Goal: Navigation & Orientation: Find specific page/section

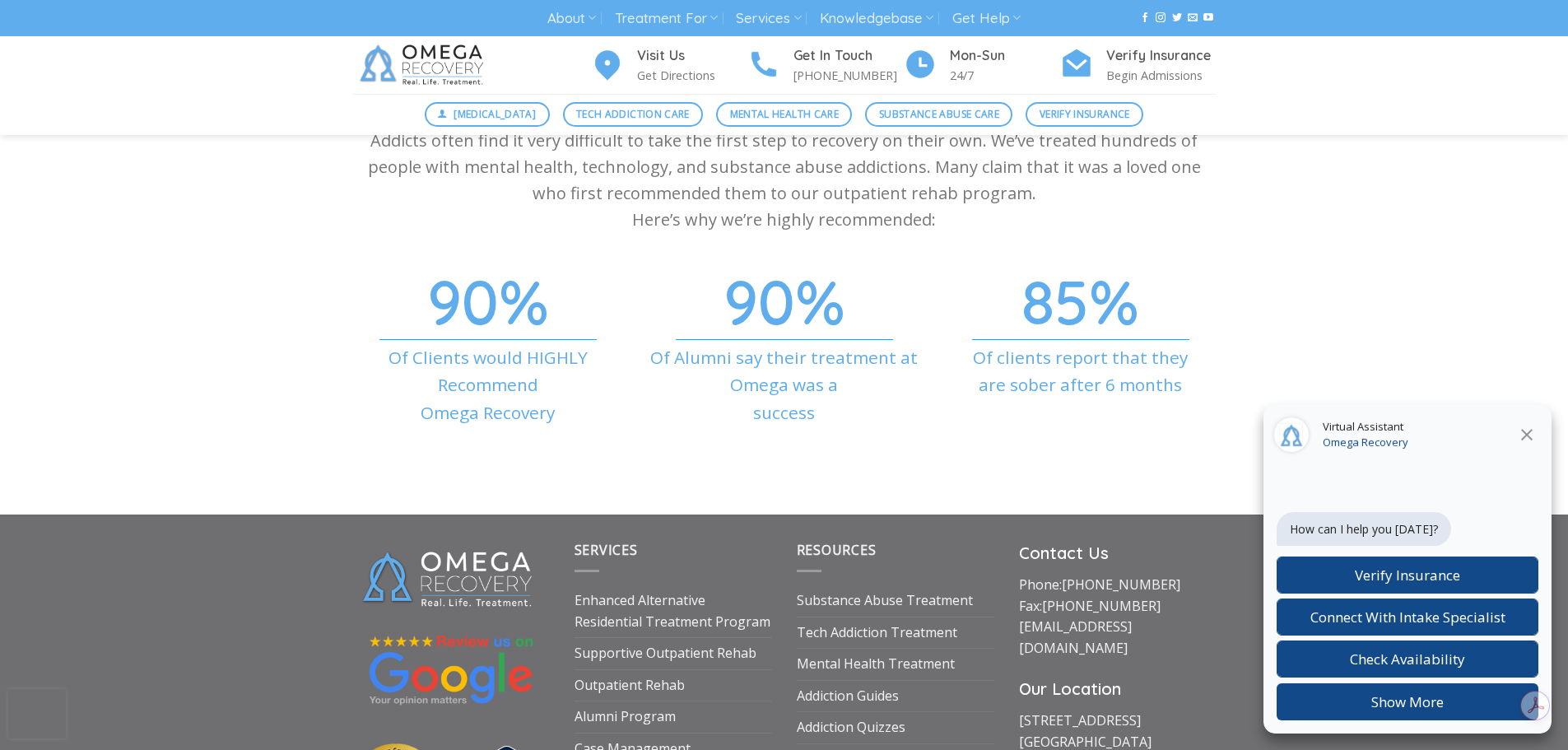
scroll to position [5588, 0]
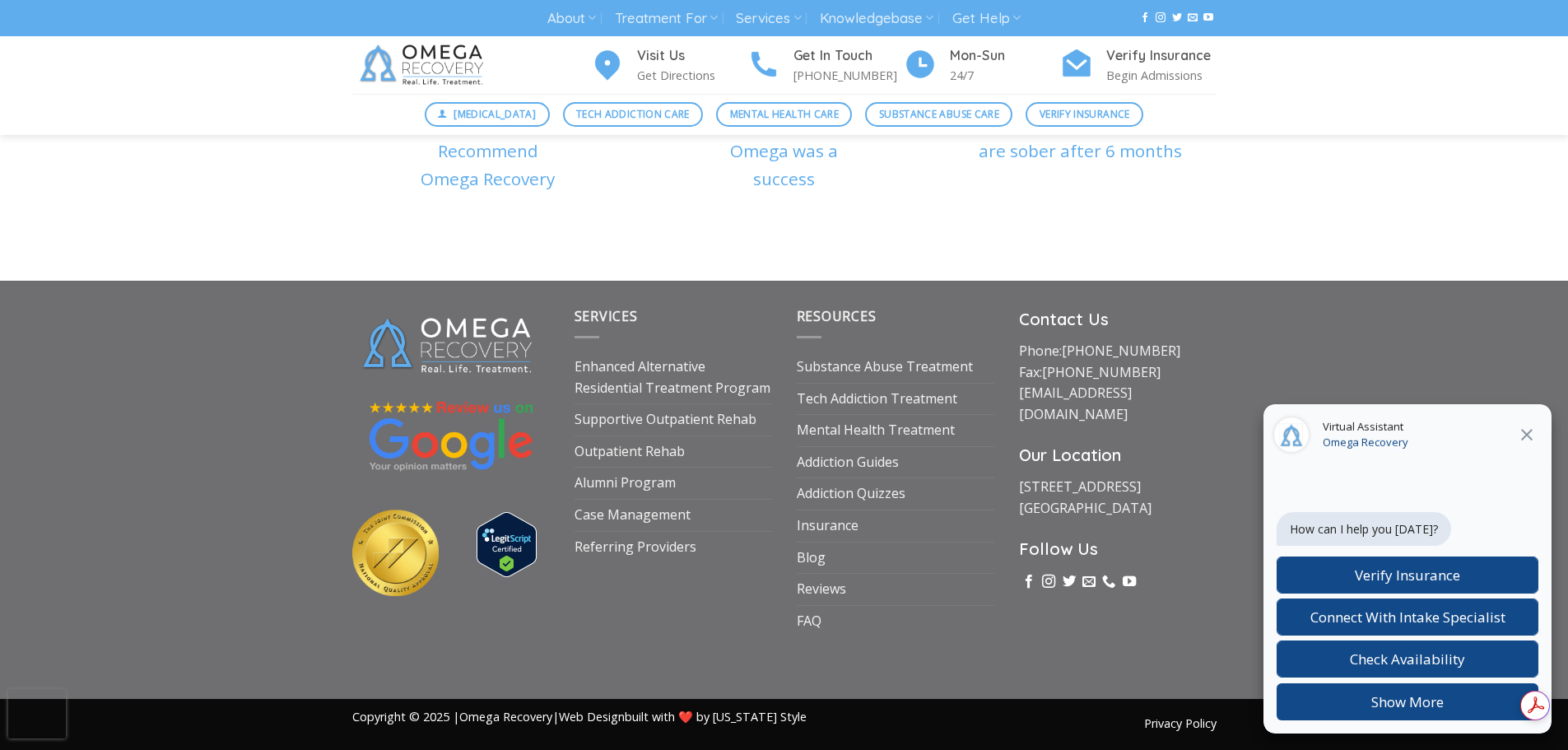
click at [1532, 431] on icon "Close" at bounding box center [1527, 435] width 11 height 11
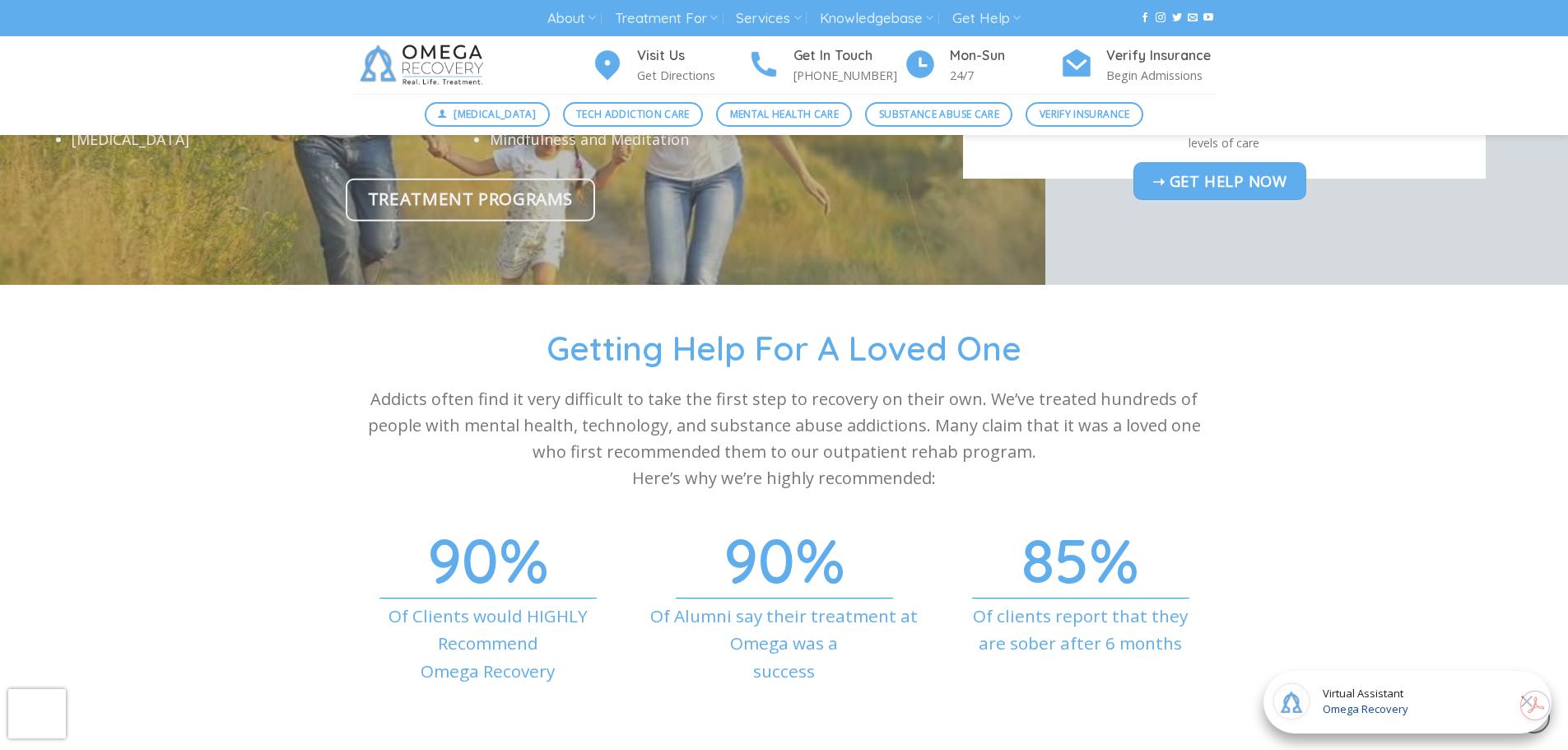
scroll to position [5588, 0]
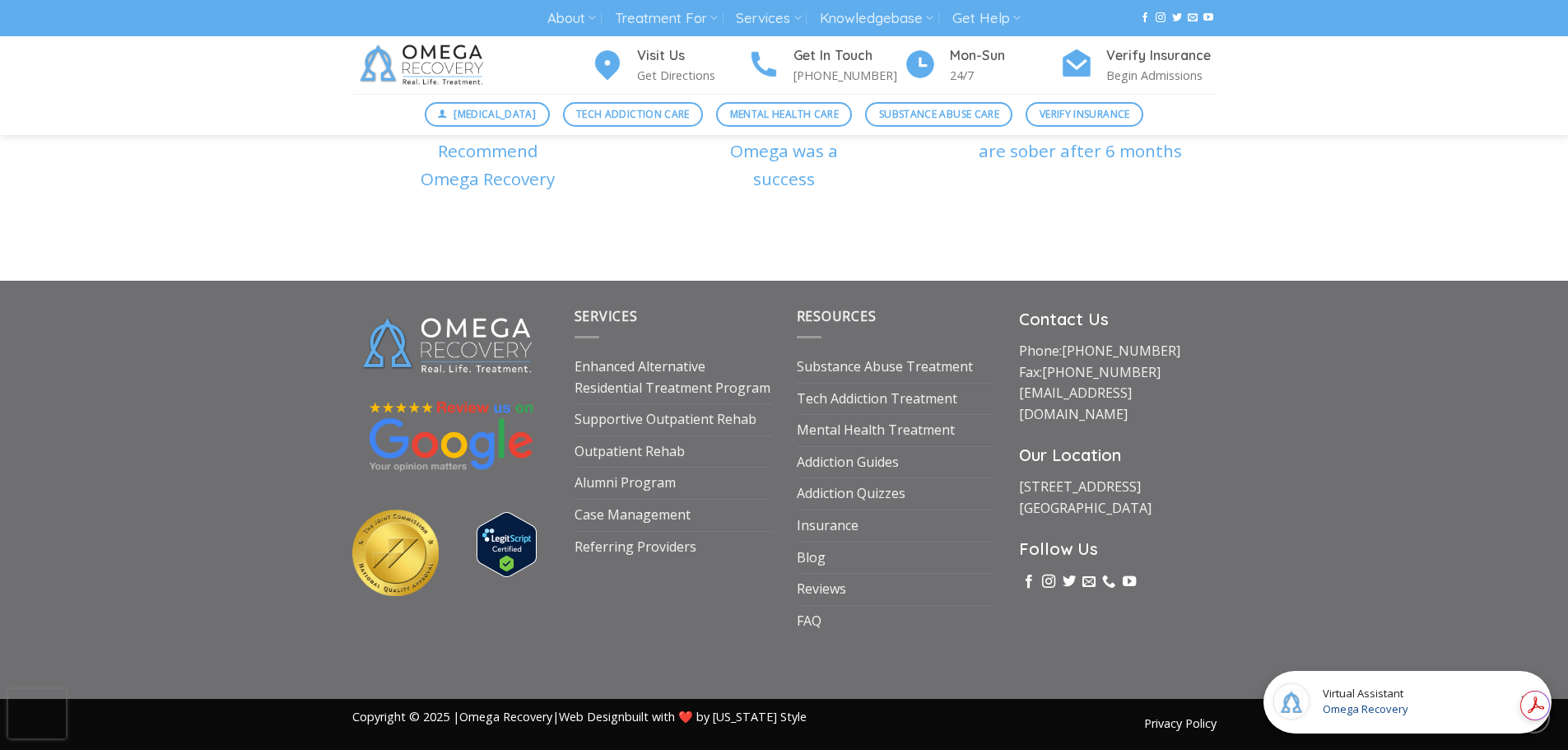
click at [1257, 281] on div "Services Enhanced Alternative Residential Treatment Program Supportive Outpatie…" at bounding box center [784, 490] width 1568 height 418
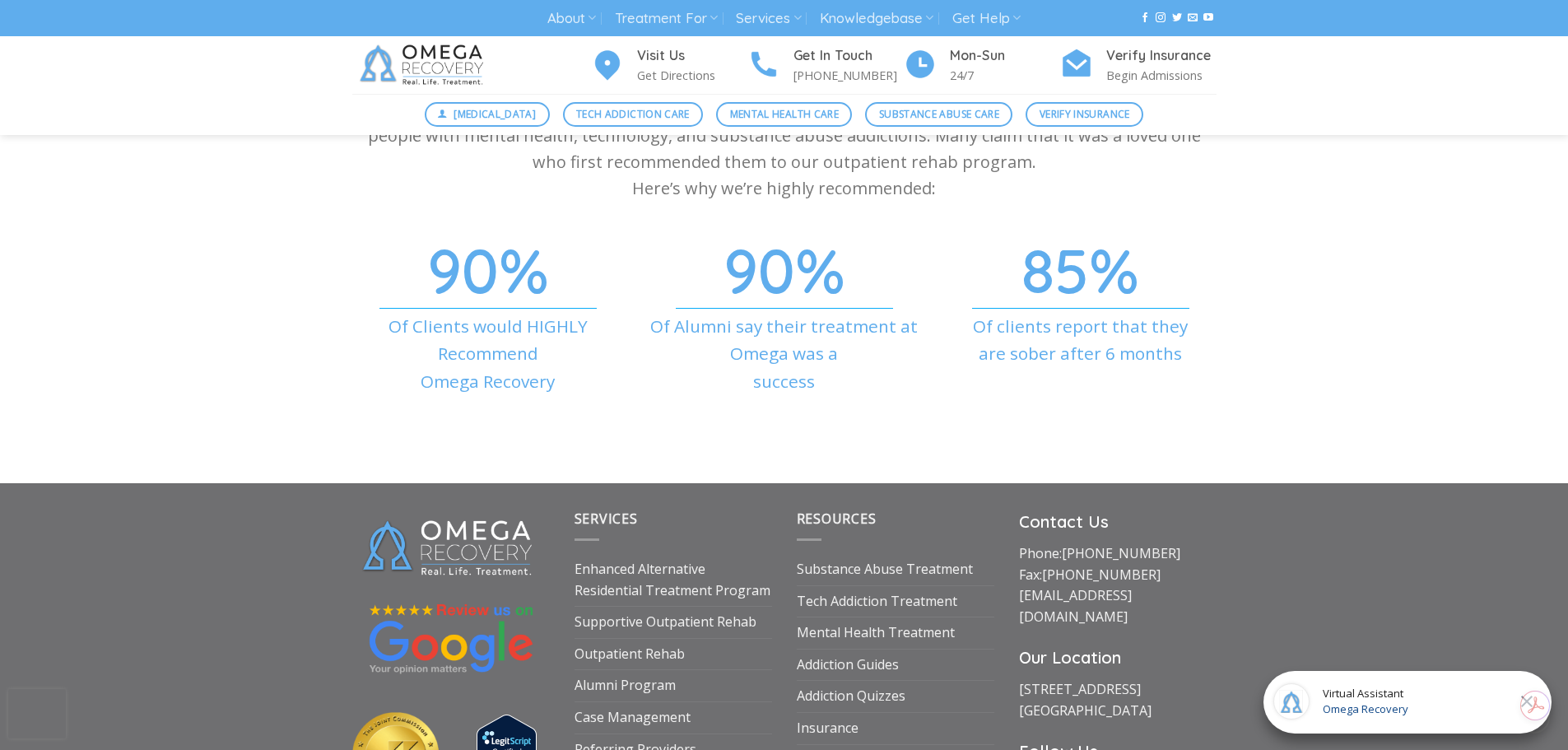
scroll to position [5258, 0]
